Goal: Task Accomplishment & Management: Manage account settings

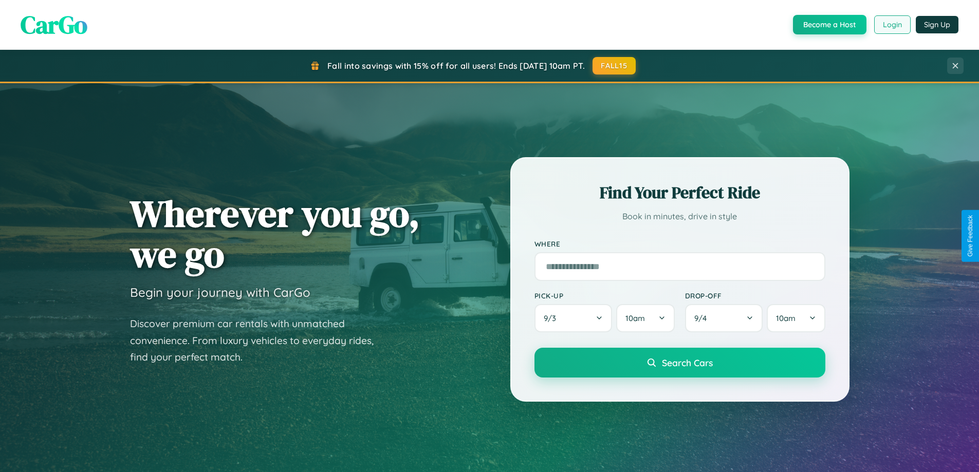
click at [892, 25] on button "Login" at bounding box center [892, 24] width 36 height 19
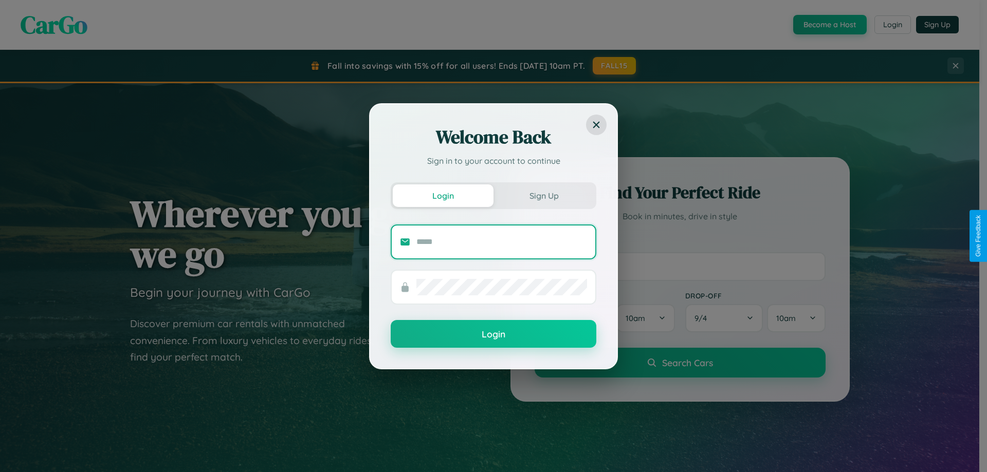
click at [502, 242] on input "text" at bounding box center [501, 242] width 171 height 16
type input "**********"
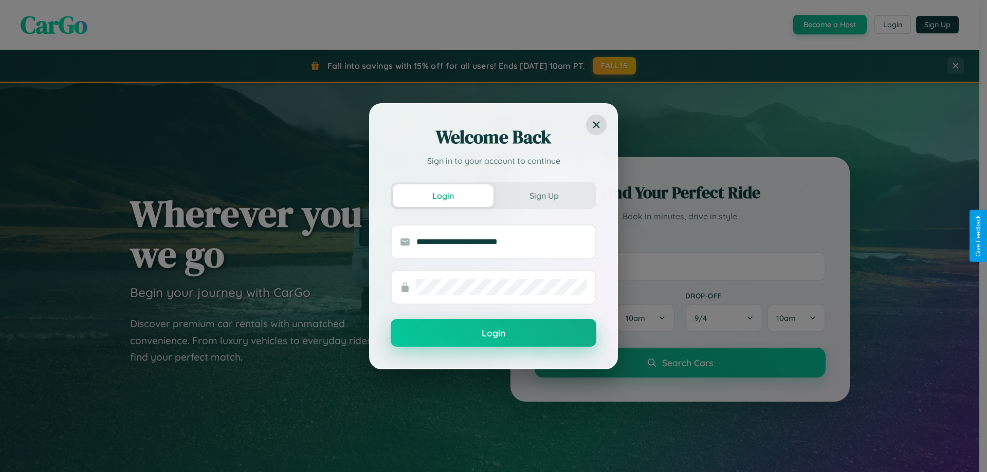
click at [493, 334] on button "Login" at bounding box center [494, 333] width 206 height 28
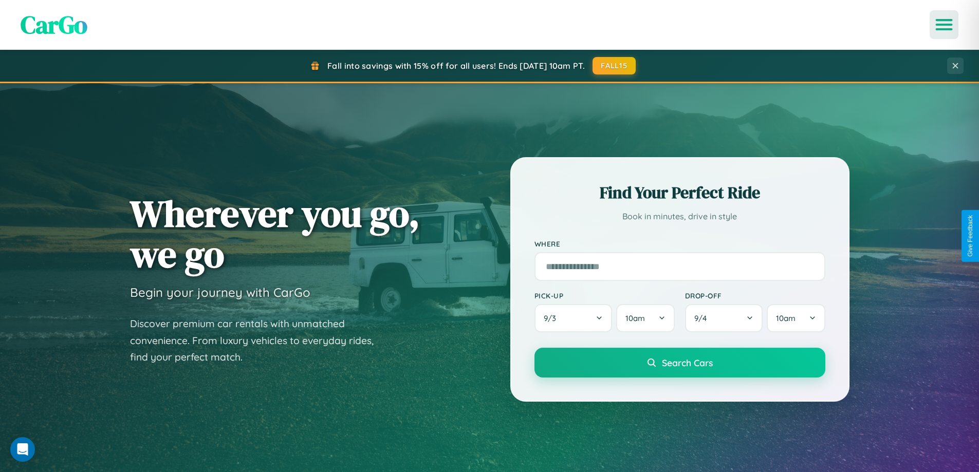
click at [944, 25] on icon "Open menu" at bounding box center [944, 24] width 15 height 9
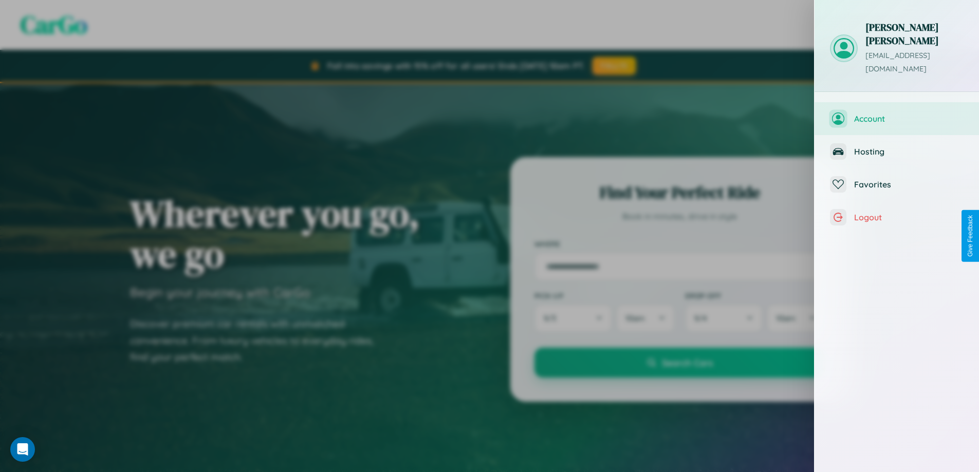
click at [897, 114] on span "Account" at bounding box center [908, 119] width 109 height 10
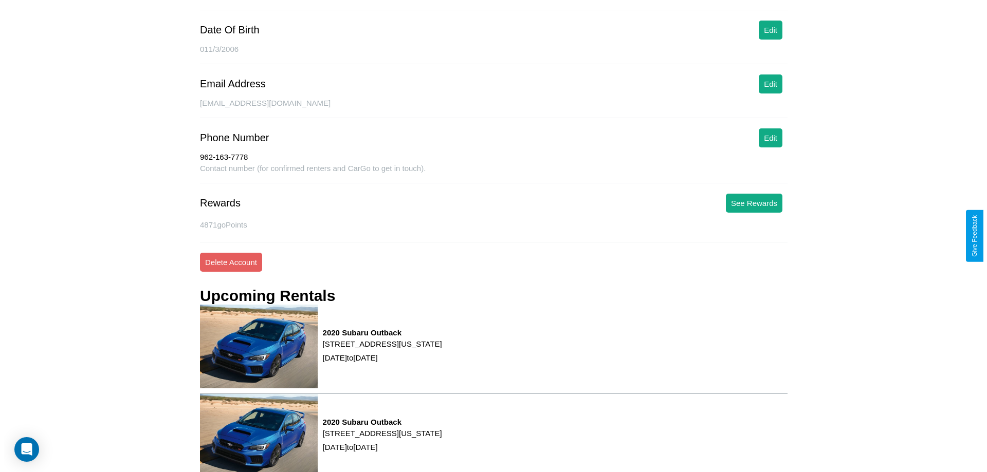
scroll to position [148, 0]
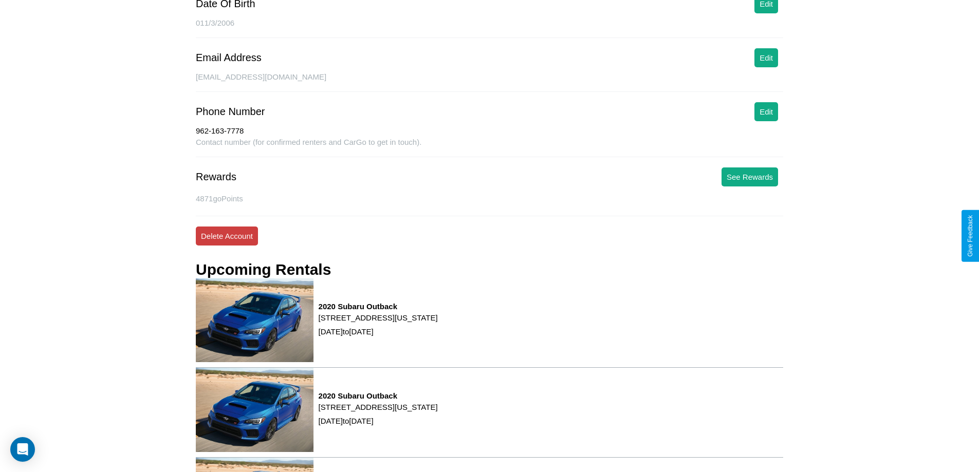
click at [227, 236] on button "Delete Account" at bounding box center [227, 236] width 62 height 19
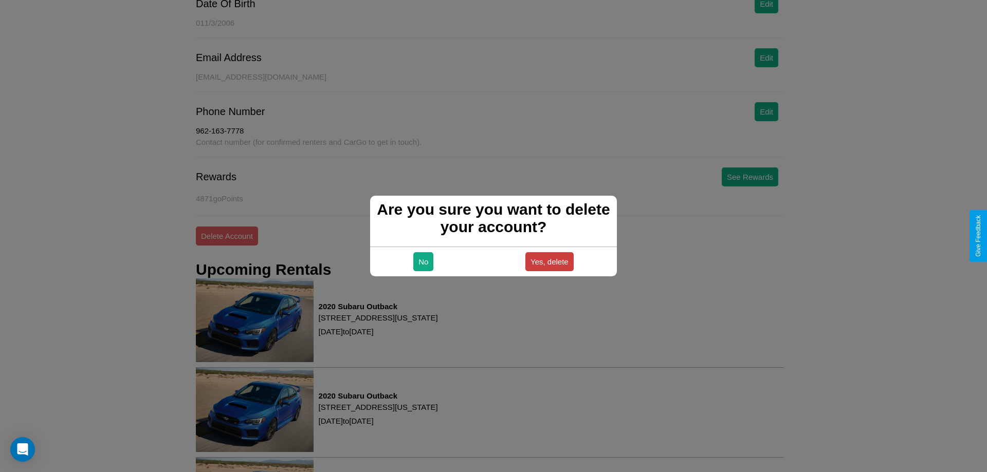
click at [549, 262] on button "Yes, delete" at bounding box center [549, 261] width 48 height 19
